Goal: Information Seeking & Learning: Stay updated

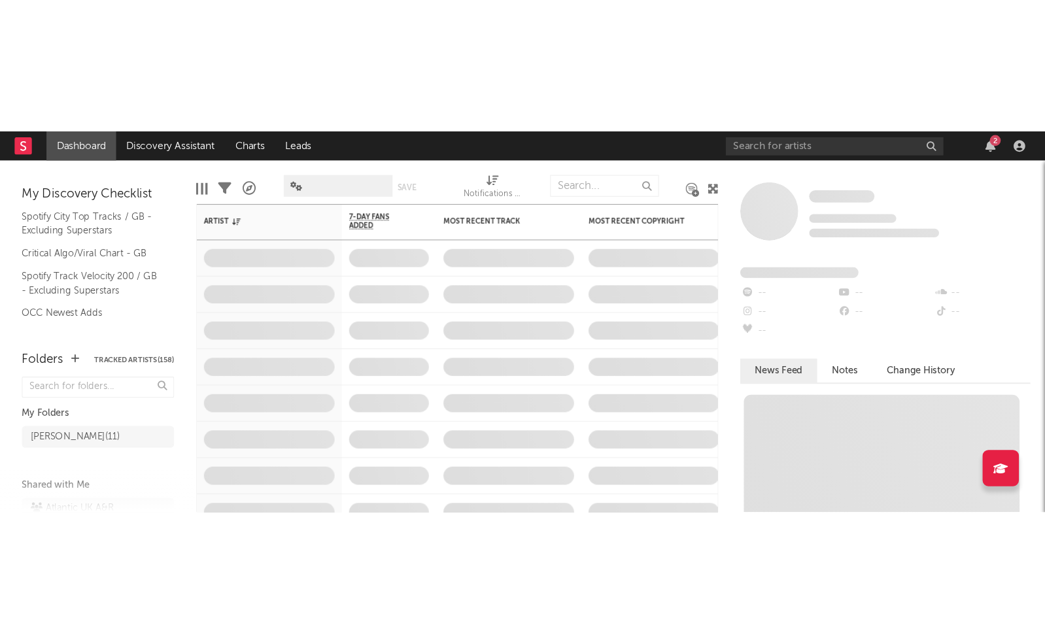
scroll to position [253, 0]
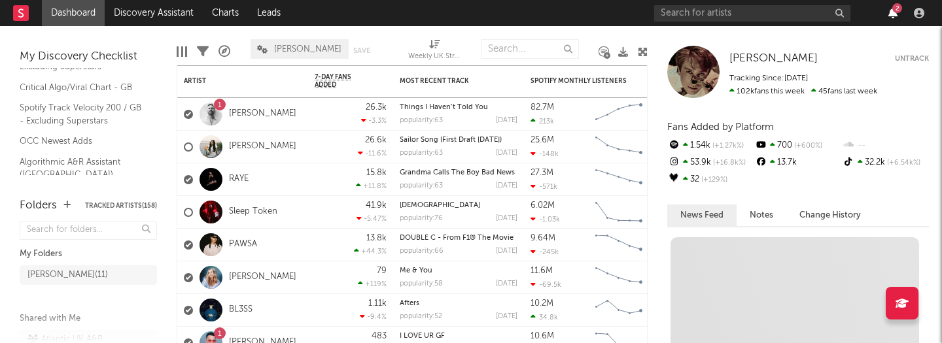
click at [896, 18] on icon "button" at bounding box center [892, 13] width 9 height 10
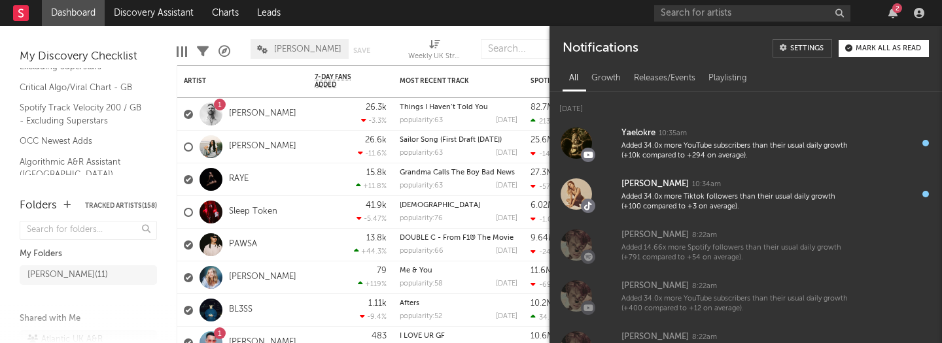
drag, startPoint x: 886, startPoint y: 52, endPoint x: 830, endPoint y: 44, distance: 56.1
click at [886, 52] on button "Mark all as read" at bounding box center [883, 48] width 90 height 17
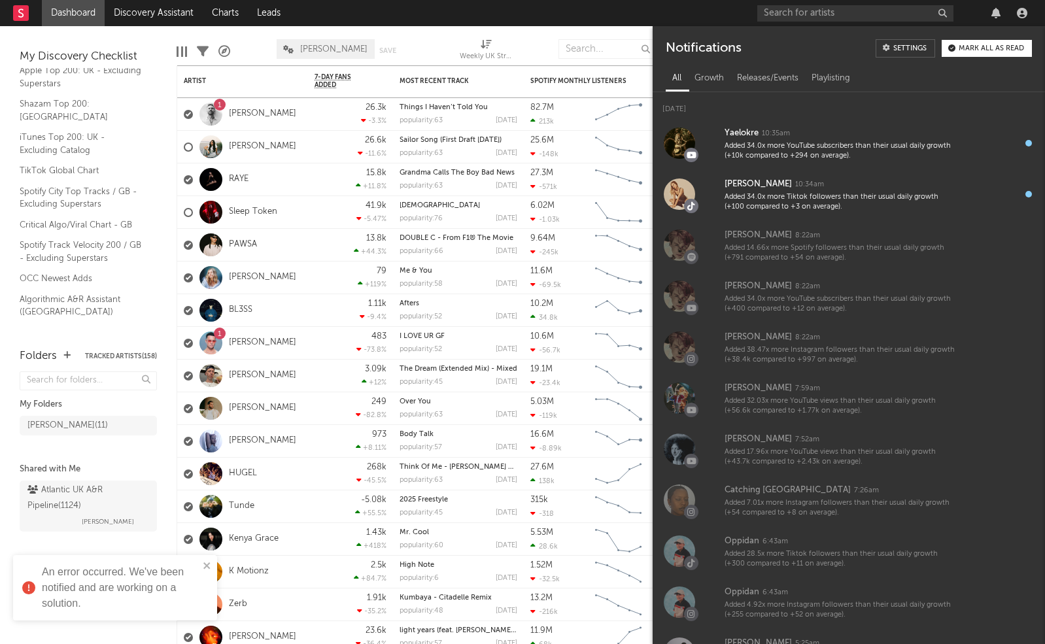
scroll to position [103, 0]
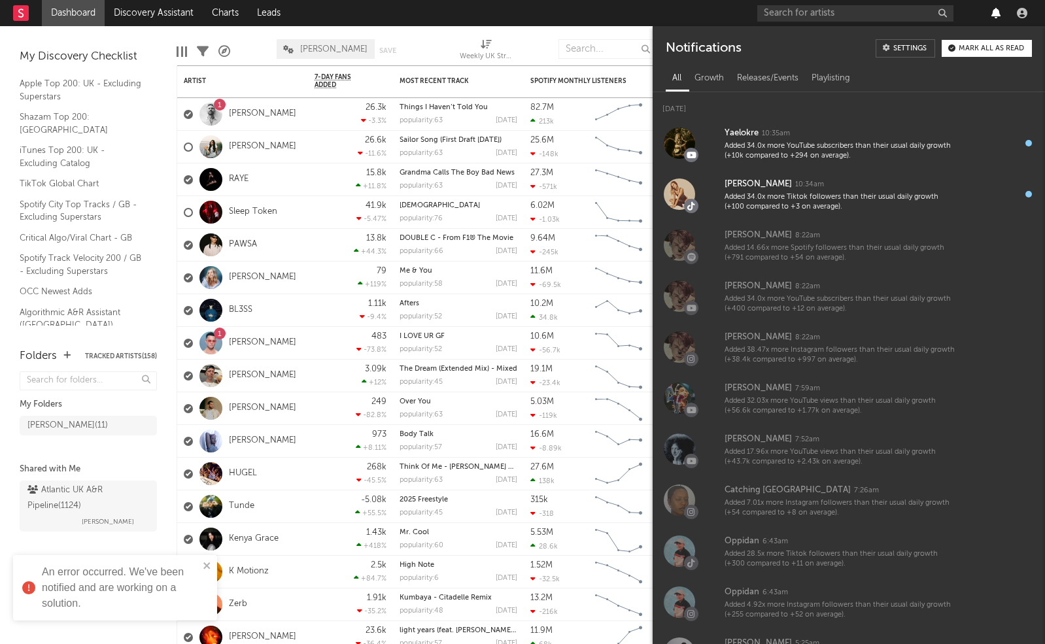
click at [941, 14] on icon "button" at bounding box center [995, 13] width 9 height 10
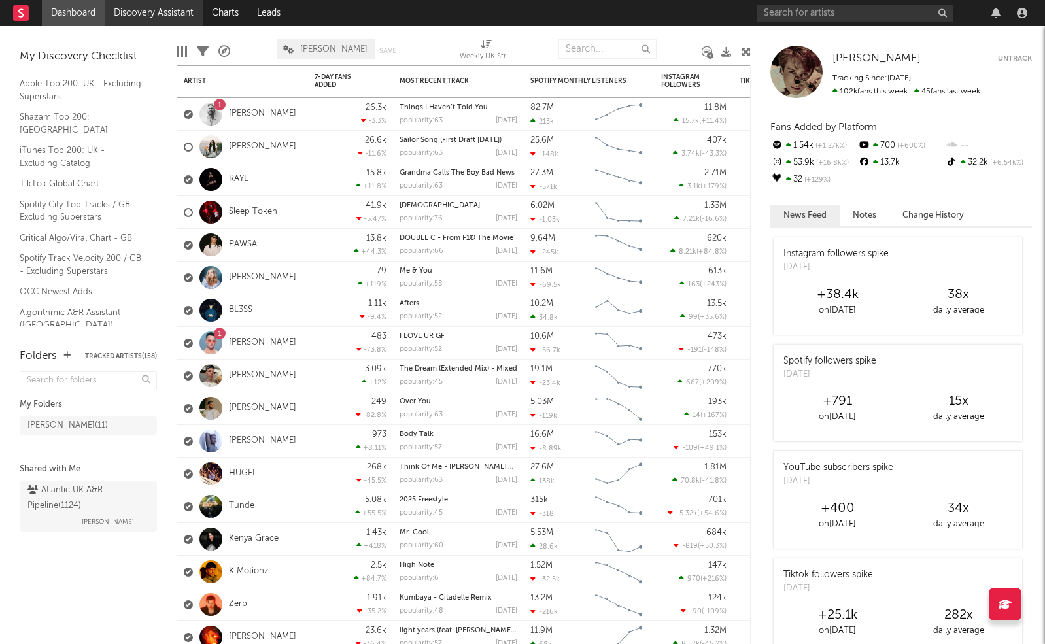
click at [151, 20] on link "Discovery Assistant" at bounding box center [154, 13] width 98 height 26
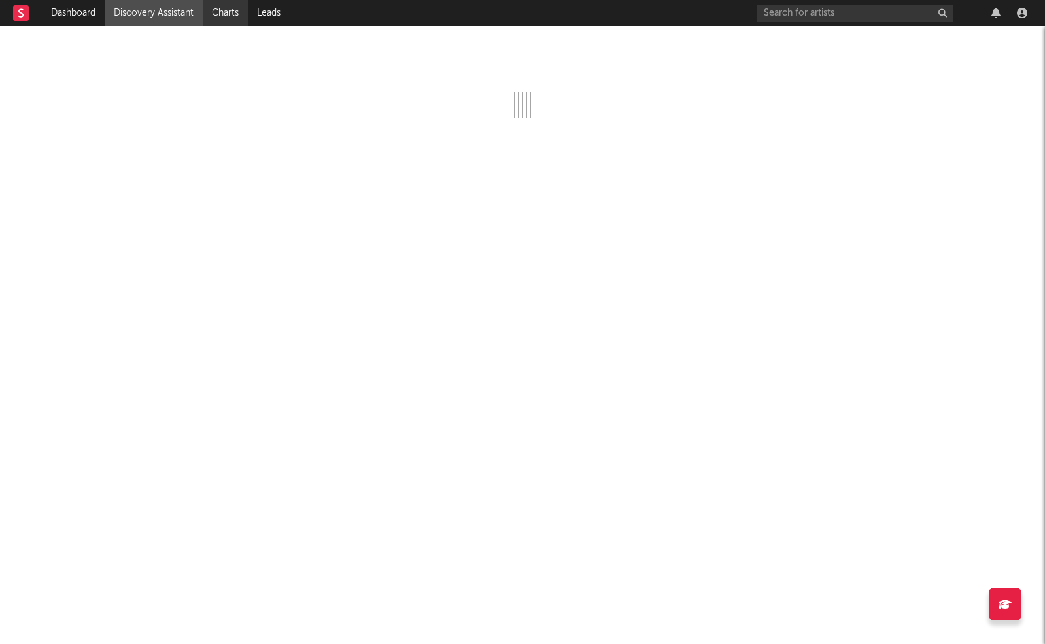
click at [227, 15] on link "Charts" at bounding box center [225, 13] width 45 height 26
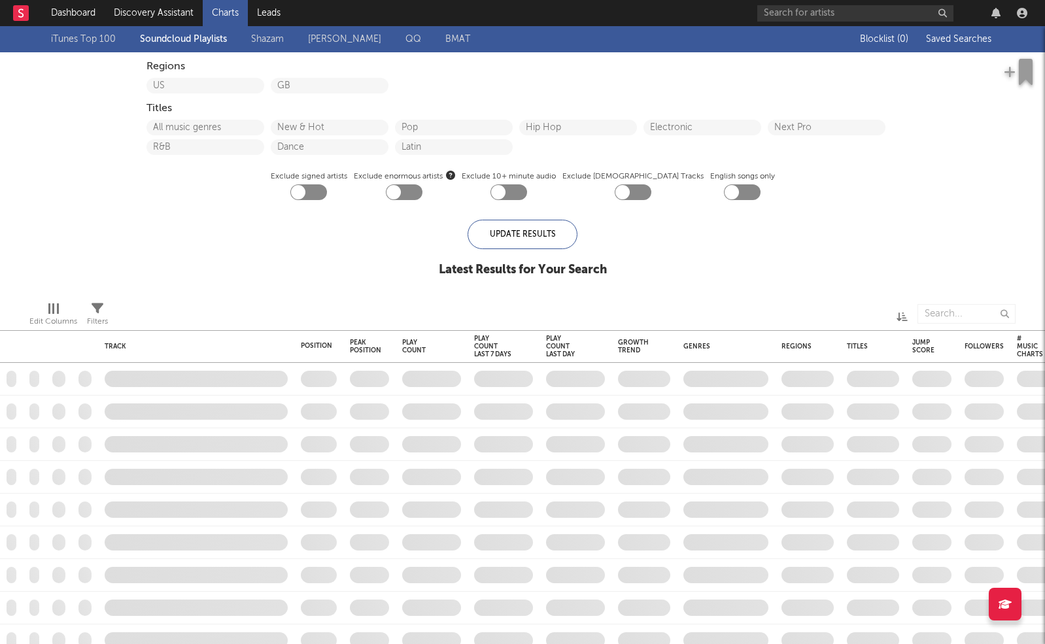
checkbox input "true"
